Goal: Task Accomplishment & Management: Manage account settings

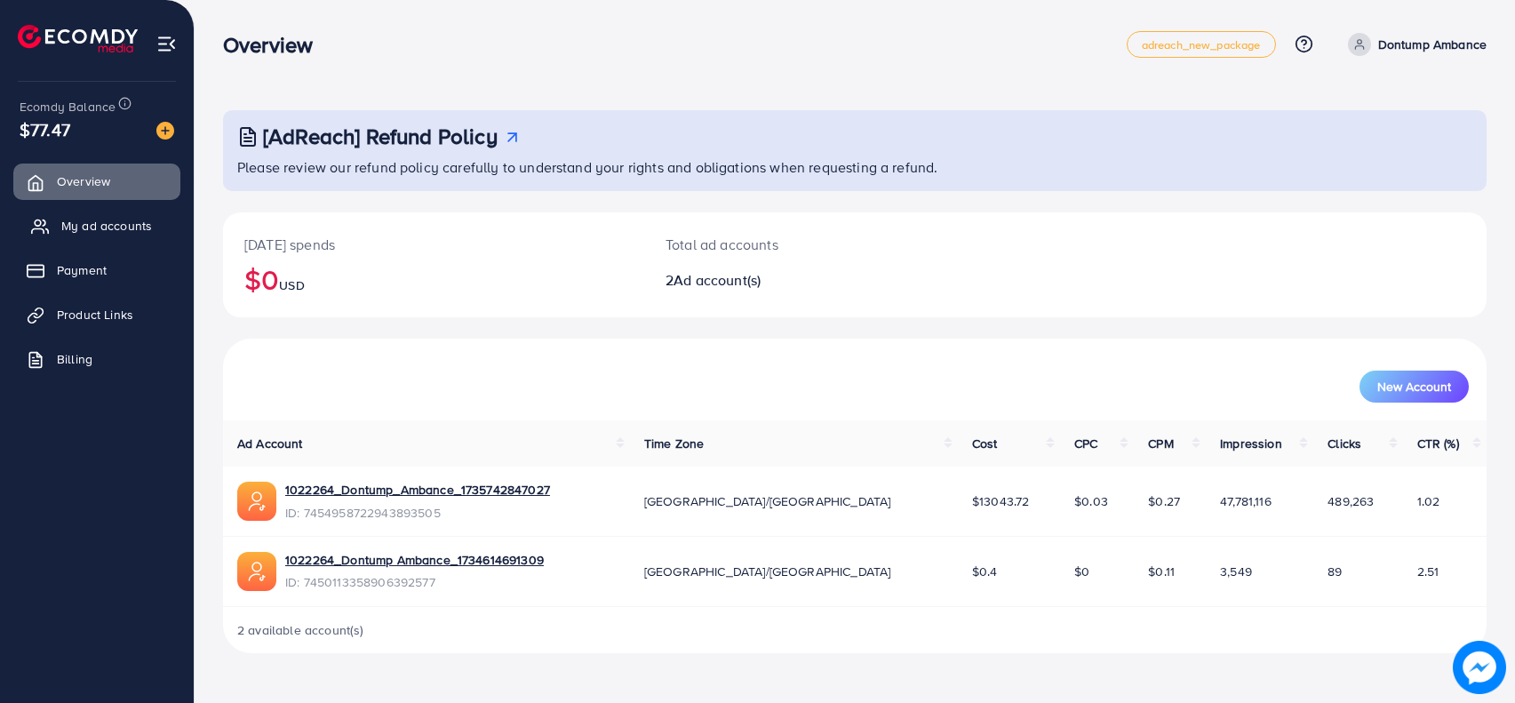
click at [99, 227] on span "My ad accounts" at bounding box center [106, 226] width 91 height 18
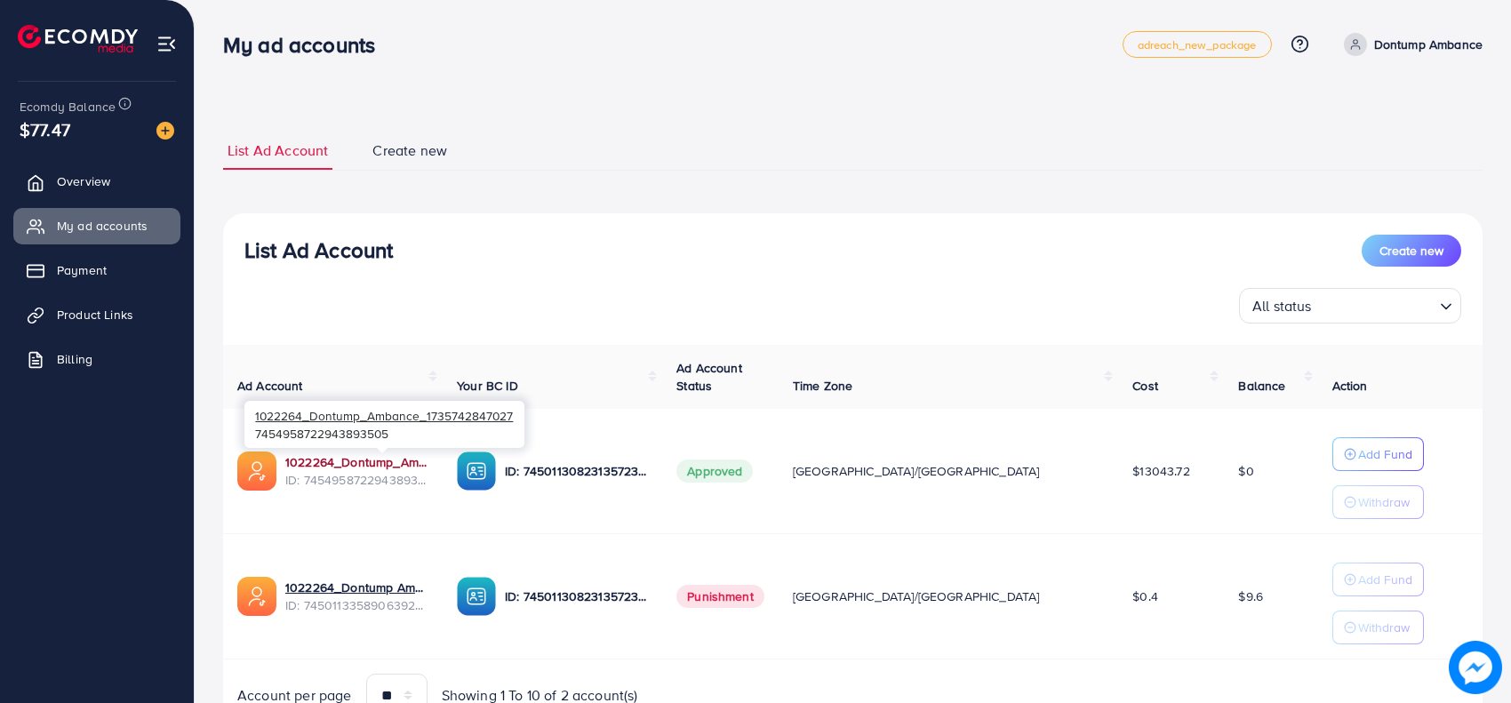
click at [428, 460] on link "1022264_Dontump_Ambance_1735742847027" at bounding box center [356, 462] width 143 height 18
